Goal: Entertainment & Leisure: Consume media (video, audio)

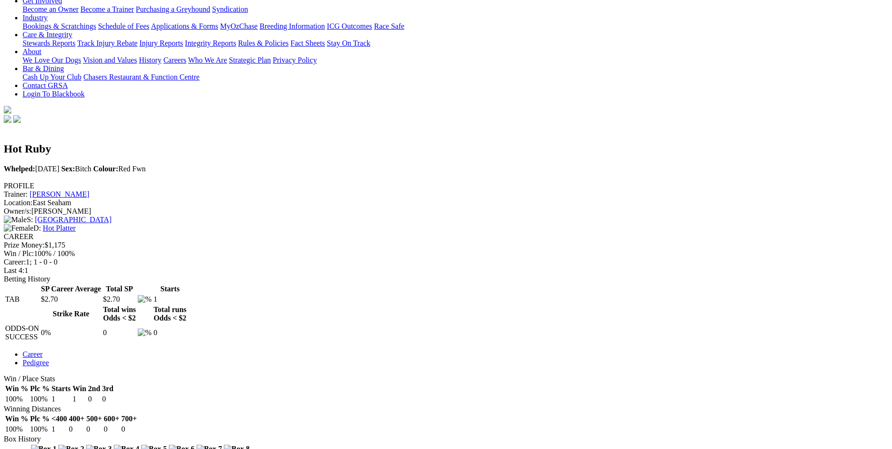
scroll to position [207, 0]
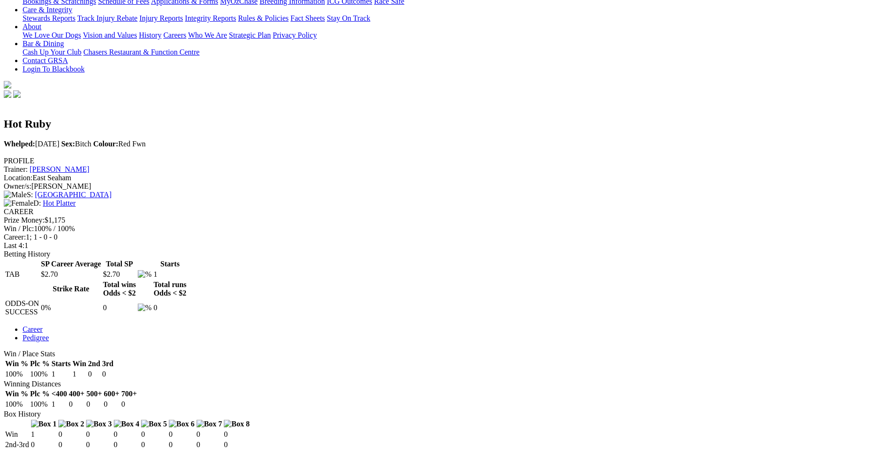
drag, startPoint x: 549, startPoint y: 187, endPoint x: 551, endPoint y: 221, distance: 34.8
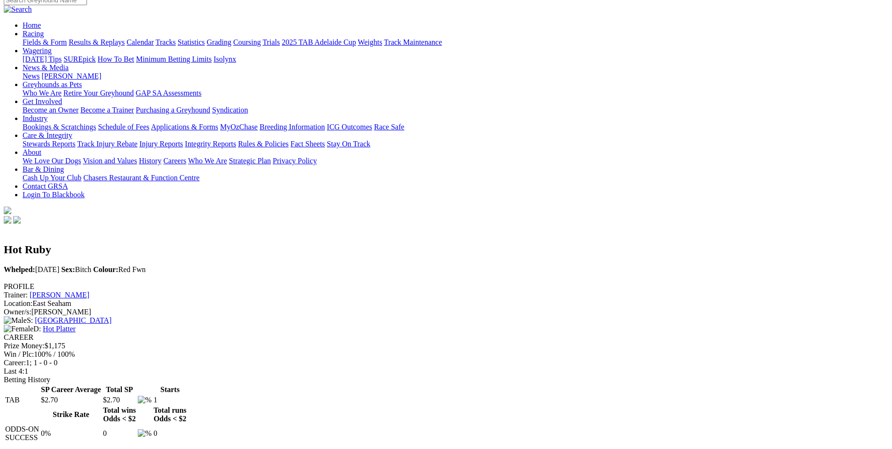
scroll to position [0, 0]
